Goal: Information Seeking & Learning: Check status

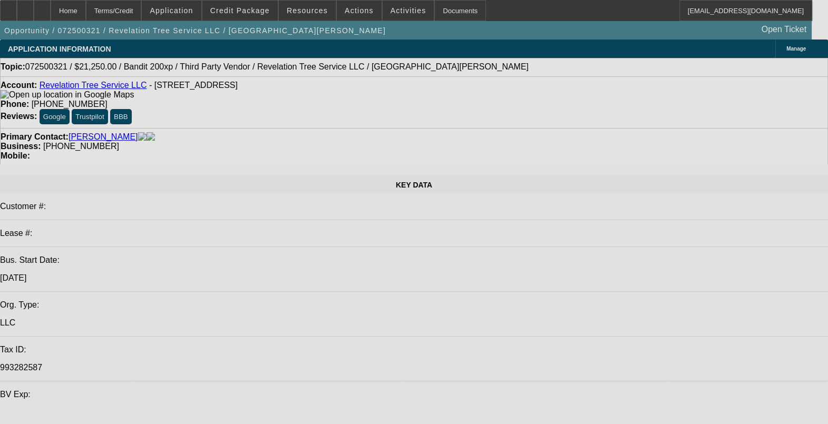
select select "0.15"
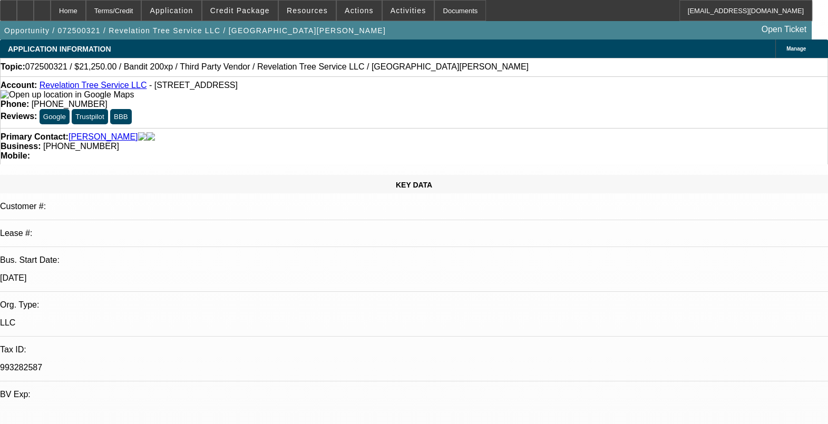
select select "2"
select select "0.1"
select select "0"
select select "0.1"
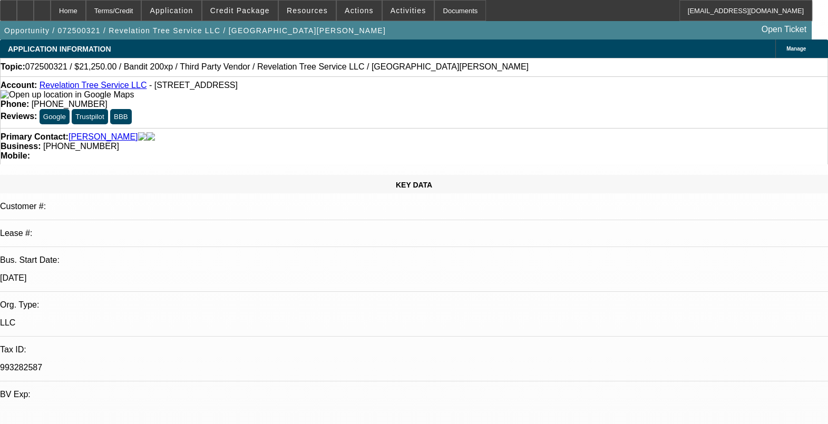
select select "0"
select select "0.1"
select select "0.15"
select select "2"
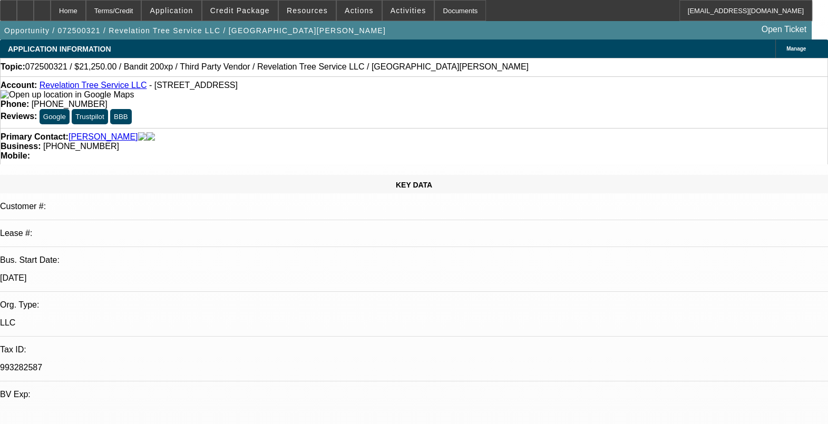
select select "0.1"
select select "1"
select select "2"
select select "4"
select select "1"
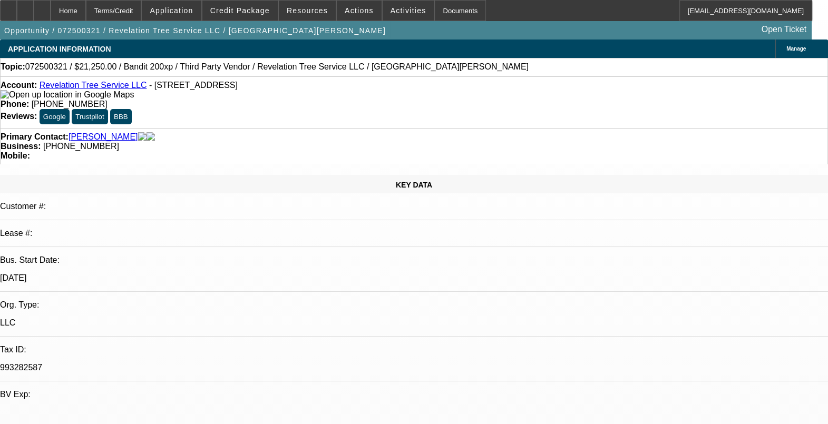
select select "1"
select select "4"
select select "1"
select select "4"
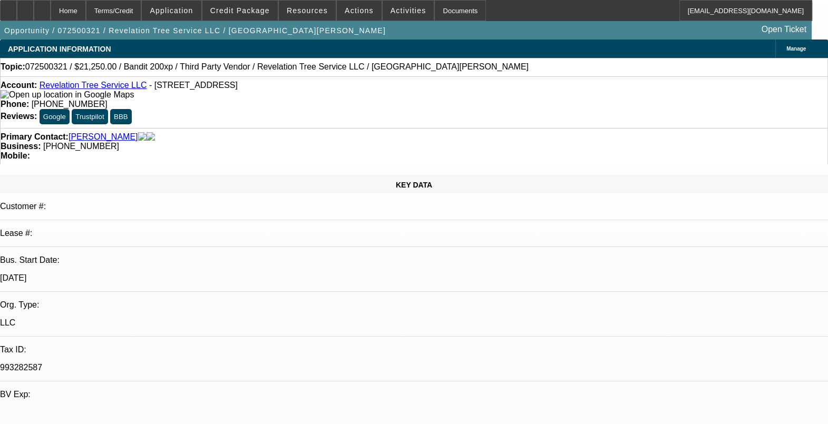
select select "1"
select select "2"
select select "4"
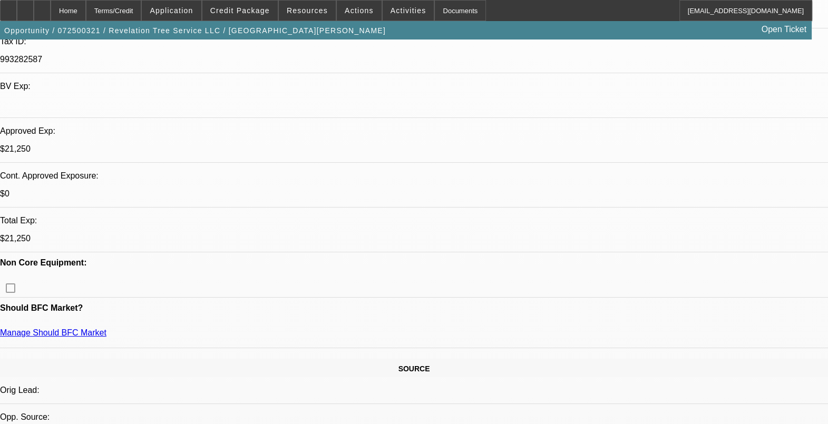
scroll to position [329, 0]
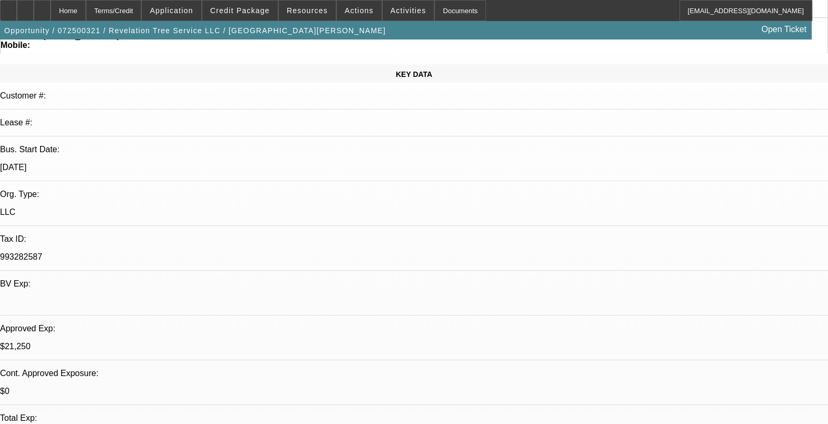
scroll to position [65, 0]
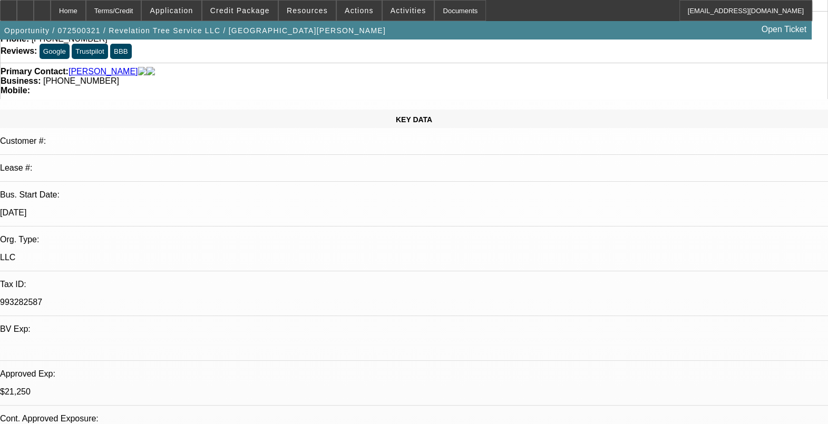
drag, startPoint x: 128, startPoint y: 131, endPoint x: 93, endPoint y: 133, distance: 34.8
click at [93, 190] on div "Bus. Start Date: [DATE]" at bounding box center [414, 208] width 828 height 36
drag, startPoint x: 93, startPoint y: 133, endPoint x: 170, endPoint y: 150, distance: 78.4
click at [170, 253] on p "LLC" at bounding box center [414, 257] width 828 height 9
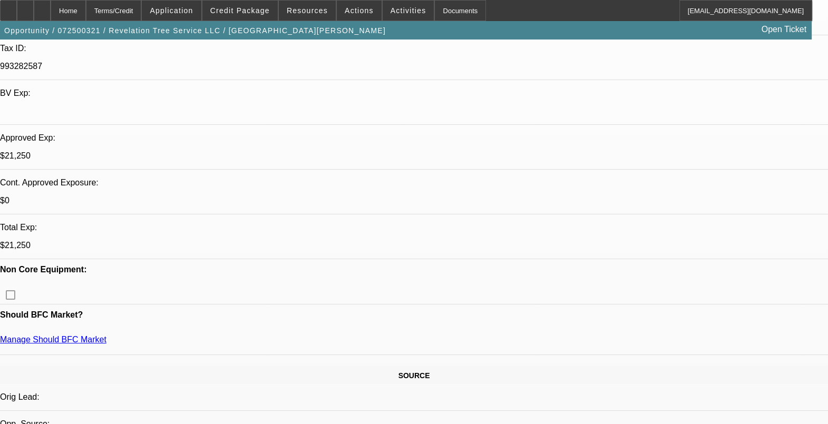
scroll to position [329, 0]
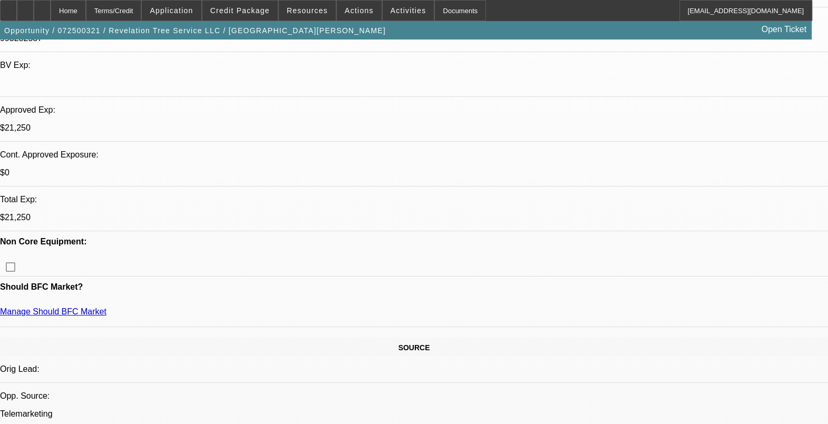
drag, startPoint x: 350, startPoint y: 235, endPoint x: 209, endPoint y: 232, distance: 141.8
drag, startPoint x: 209, startPoint y: 232, endPoint x: 240, endPoint y: 335, distance: 107.4
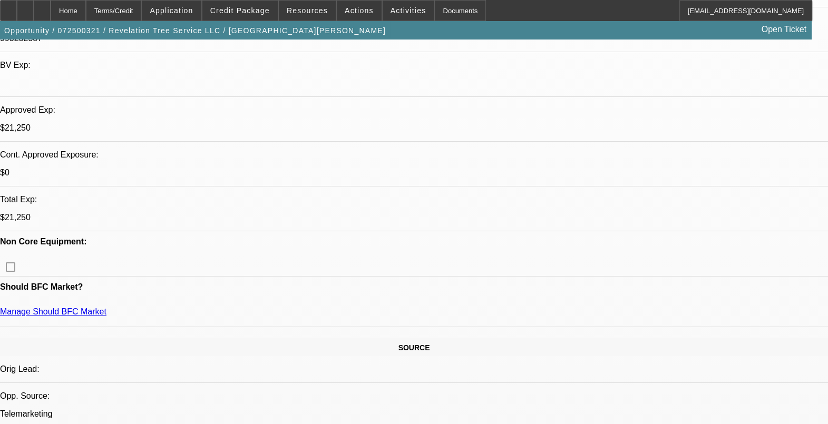
drag, startPoint x: 319, startPoint y: 323, endPoint x: 310, endPoint y: 322, distance: 9.5
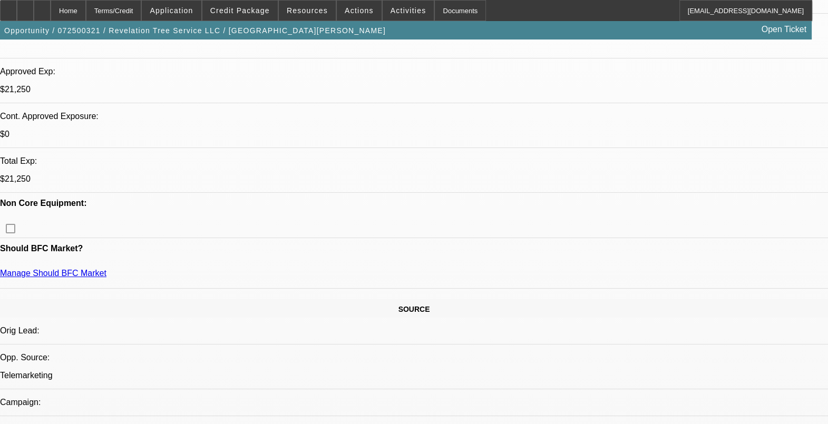
scroll to position [395, 0]
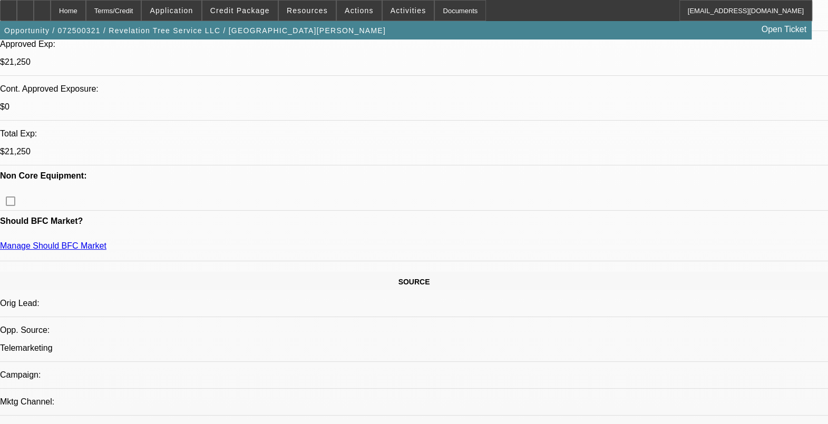
drag, startPoint x: 216, startPoint y: 261, endPoint x: 196, endPoint y: 261, distance: 19.5
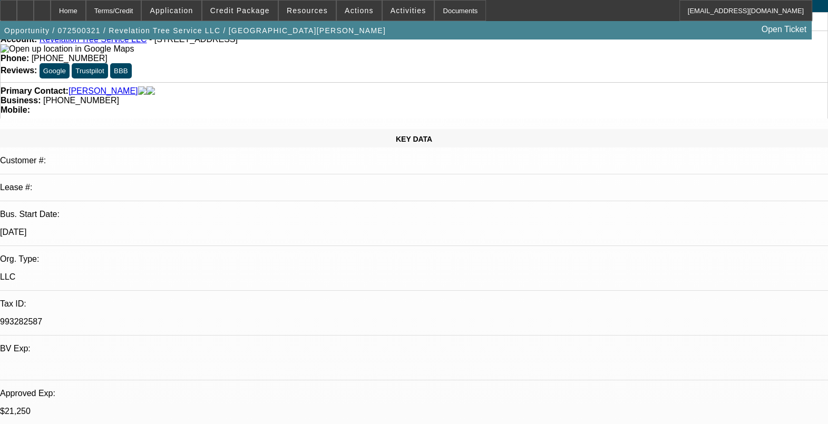
scroll to position [0, 0]
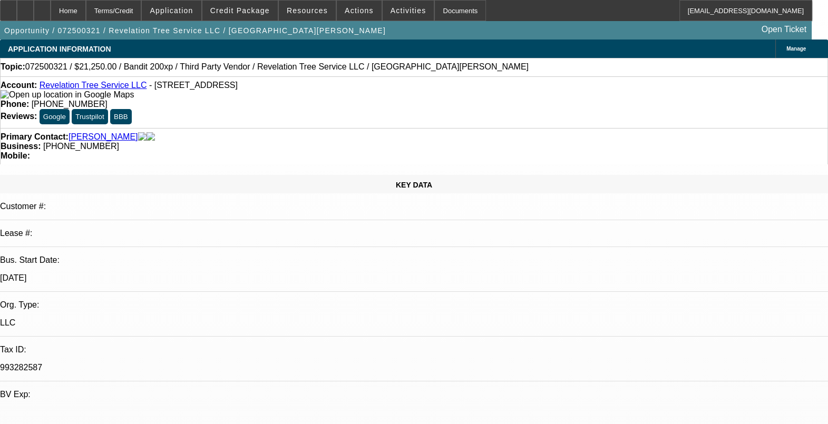
drag, startPoint x: 135, startPoint y: 207, endPoint x: 104, endPoint y: 202, distance: 31.5
click at [104, 274] on div "[DATE]" at bounding box center [414, 278] width 828 height 9
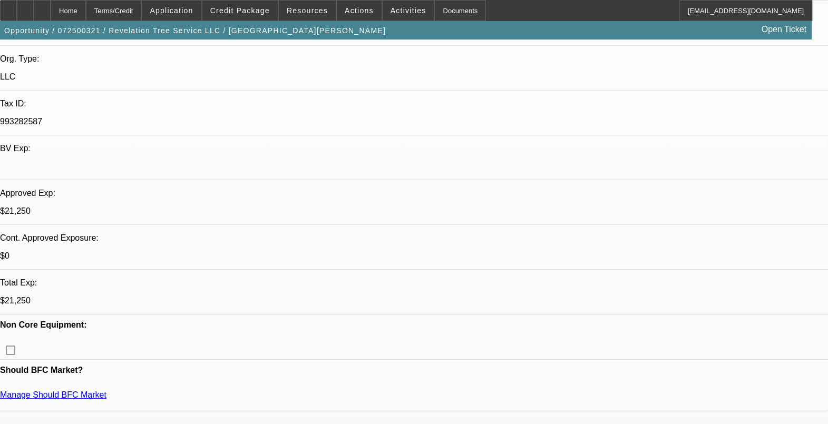
scroll to position [329, 0]
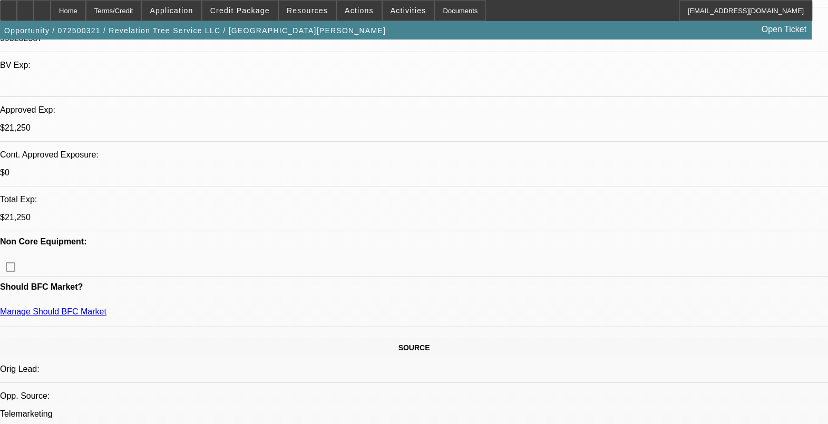
drag, startPoint x: 377, startPoint y: 238, endPoint x: 359, endPoint y: 295, distance: 59.5
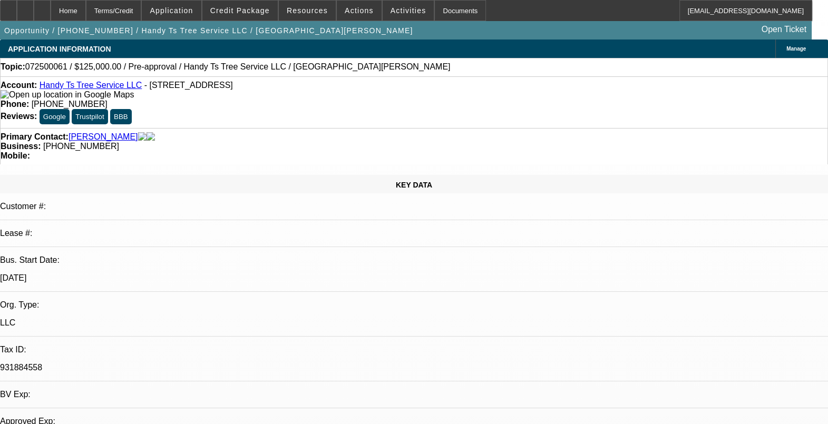
select select "0"
select select "2"
select select "0.1"
select select "4"
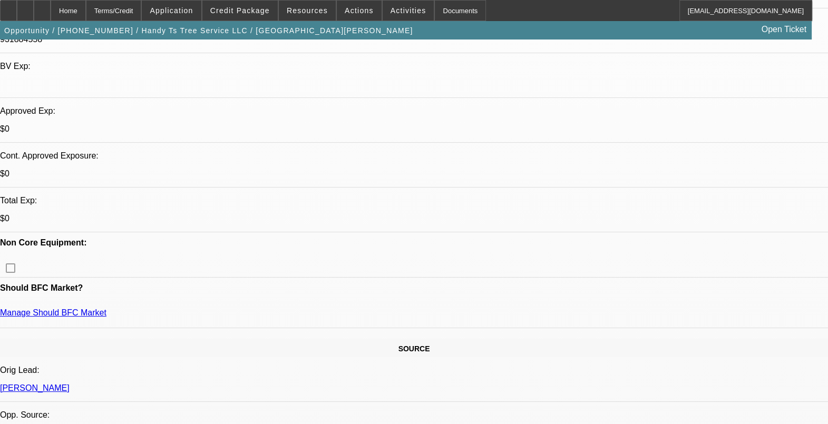
scroll to position [329, 0]
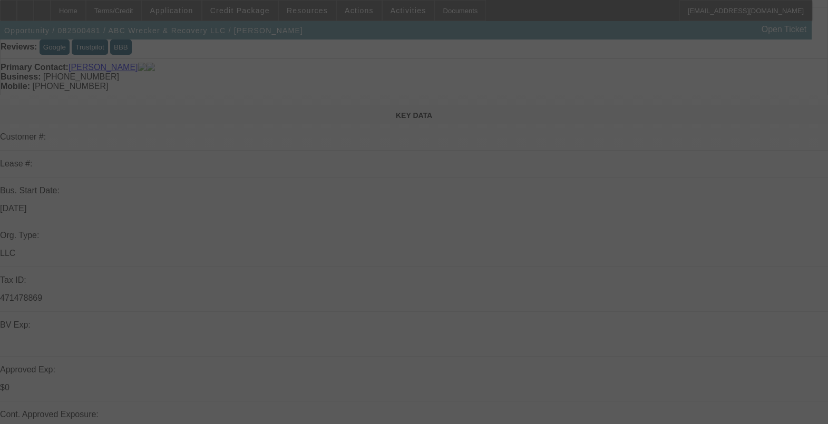
scroll to position [198, 0]
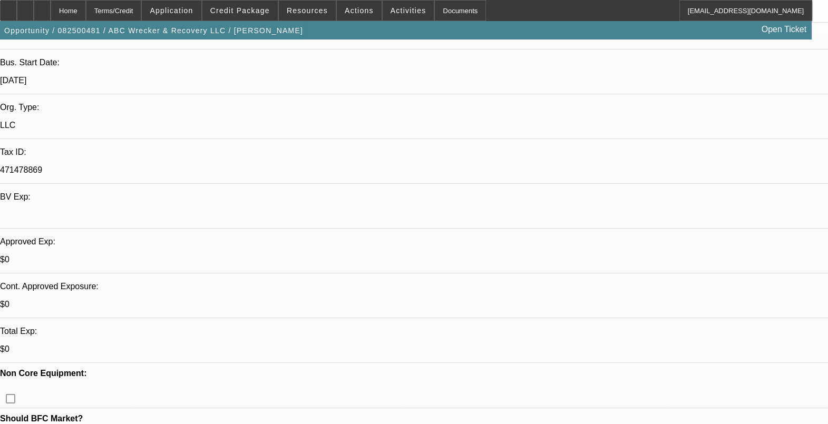
select select "0"
select select "2"
select select "0.1"
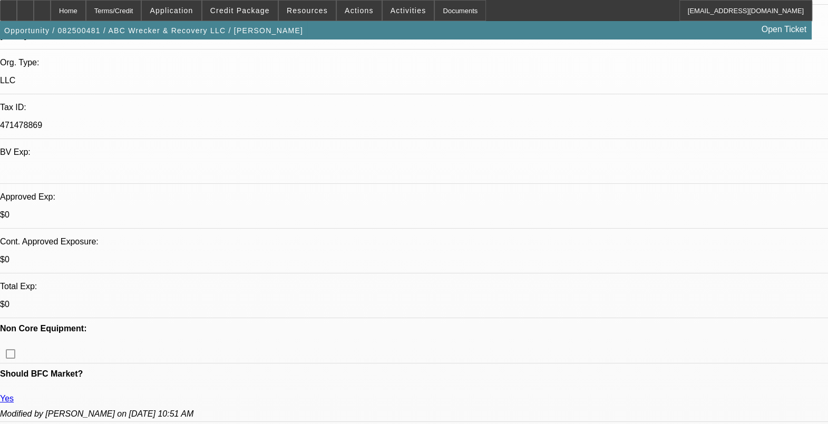
scroll to position [263, 0]
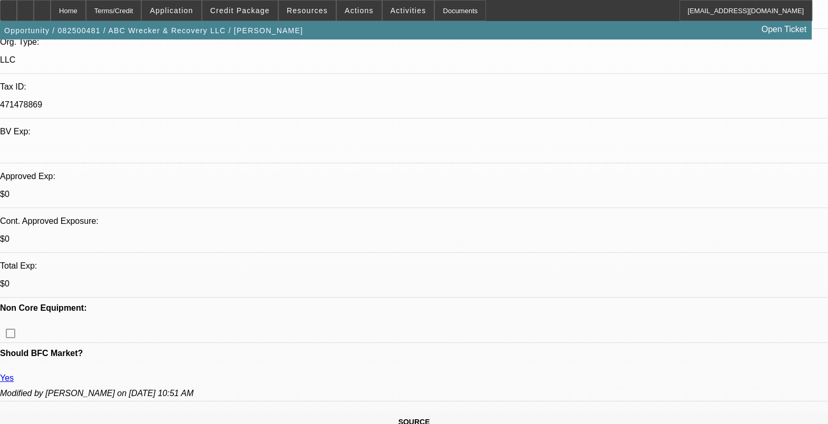
select select "1"
select select "2"
select select "4"
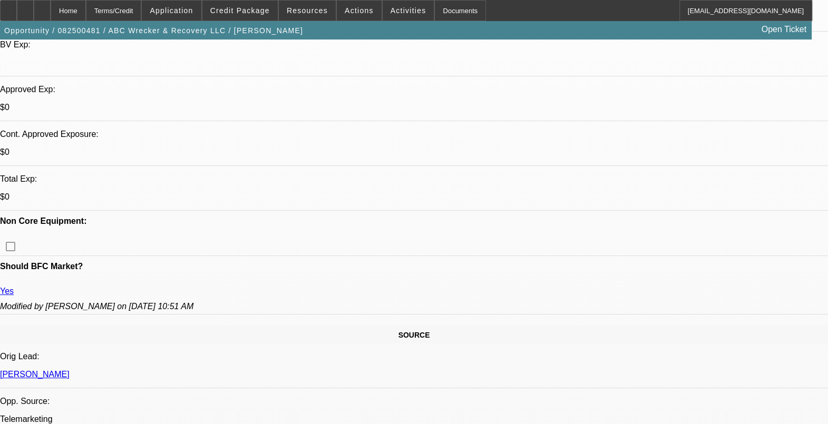
scroll to position [329, 0]
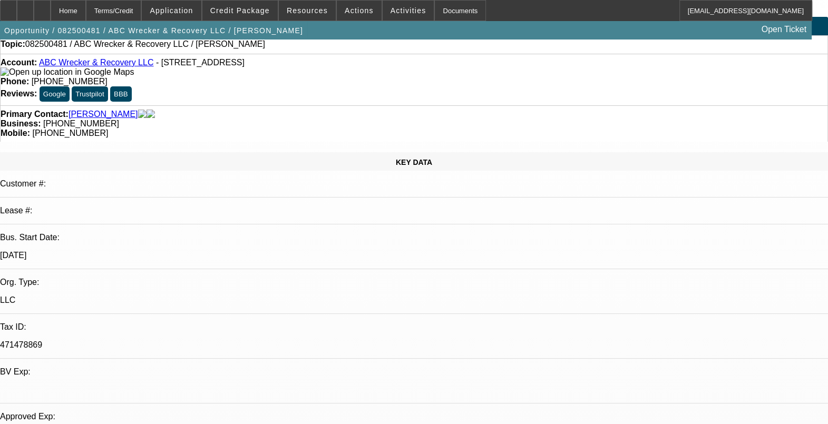
scroll to position [0, 0]
